Goal: Find specific page/section: Find specific page/section

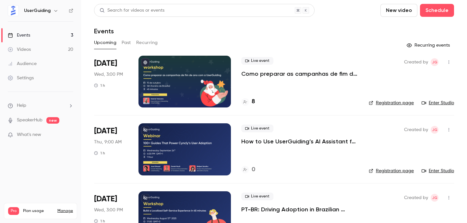
click at [210, 98] on div at bounding box center [184, 82] width 92 height 52
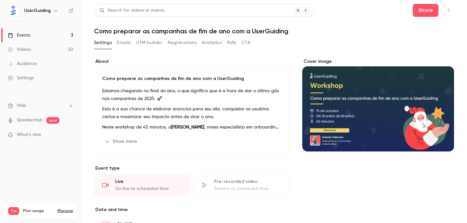
click at [169, 43] on button "Registrations" at bounding box center [182, 43] width 29 height 10
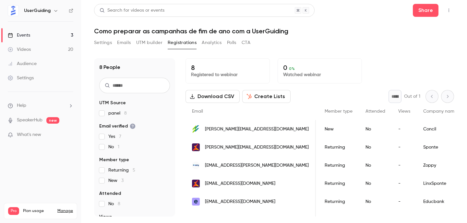
scroll to position [0, 117]
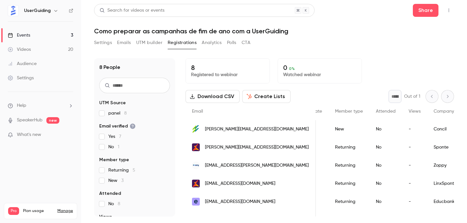
click at [102, 42] on button "Settings" at bounding box center [103, 43] width 18 height 10
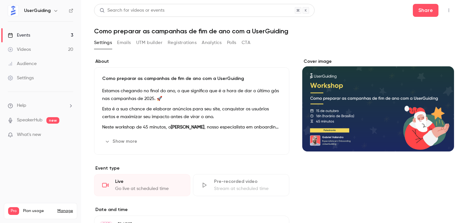
click at [59, 34] on link "Events 3" at bounding box center [40, 35] width 81 height 14
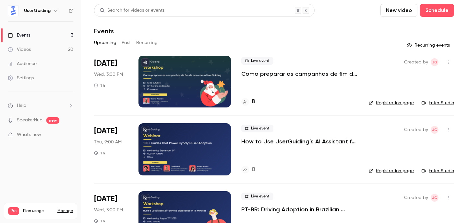
click at [292, 23] on header "Search for videos or events New video Schedule Events" at bounding box center [274, 19] width 360 height 31
